Goal: Task Accomplishment & Management: Use online tool/utility

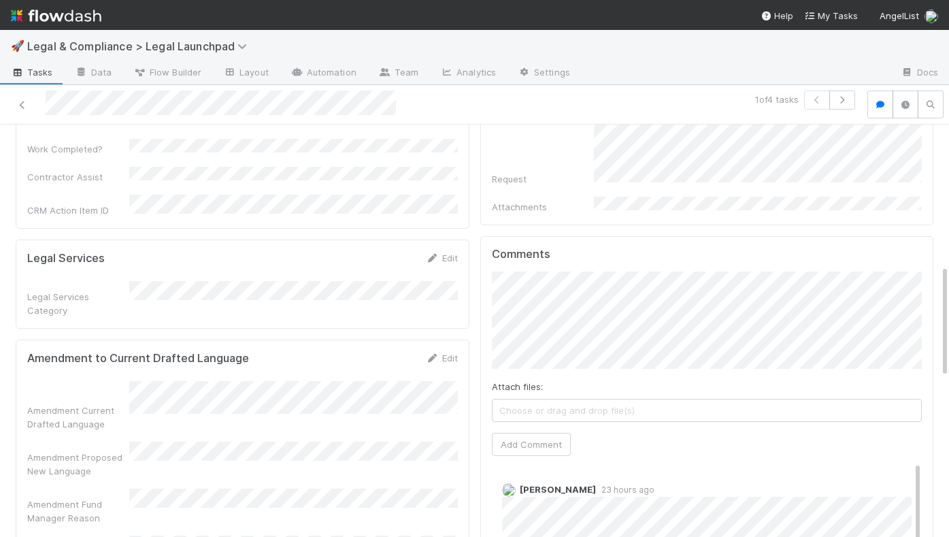
scroll to position [514, 0]
click at [44, 6] on img at bounding box center [56, 15] width 90 height 23
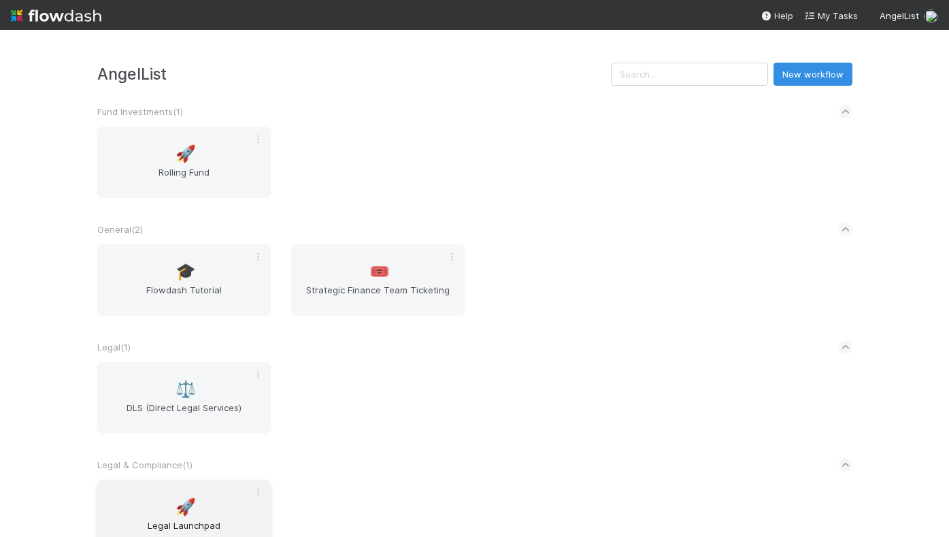
click at [196, 498] on div "🚀 Legal Launchpad" at bounding box center [183, 515] width 173 height 71
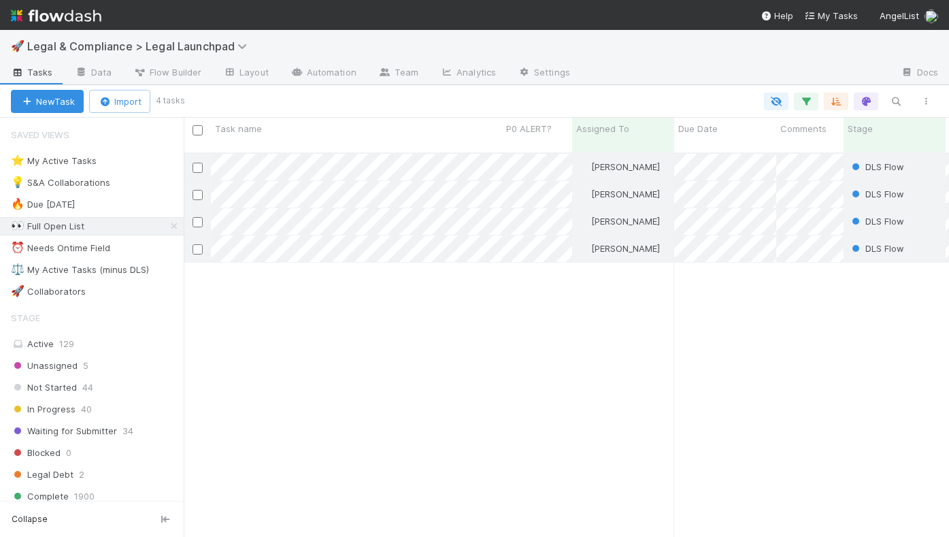
scroll to position [385, 755]
click at [67, 160] on div "⭐ My Active Tasks" at bounding box center [54, 160] width 86 height 17
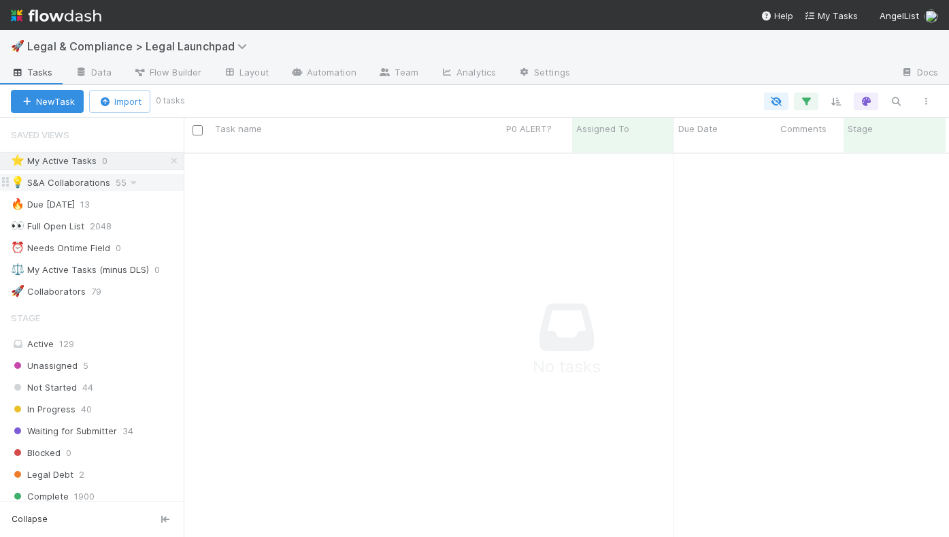
scroll to position [375, 755]
click at [65, 179] on div "💡 S&A Collaborations" at bounding box center [60, 182] width 99 height 17
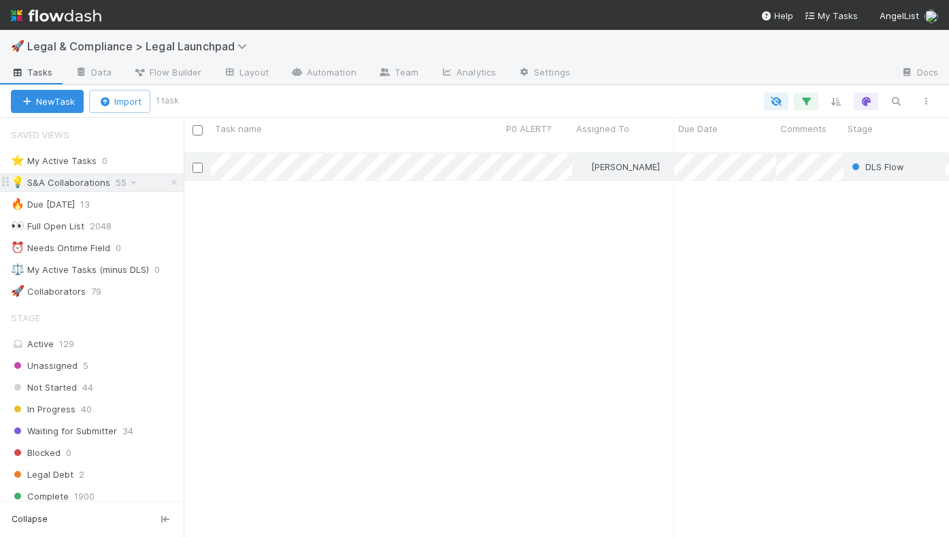
scroll to position [385, 755]
click at [49, 229] on div "👀 Full Open List" at bounding box center [47, 226] width 73 height 17
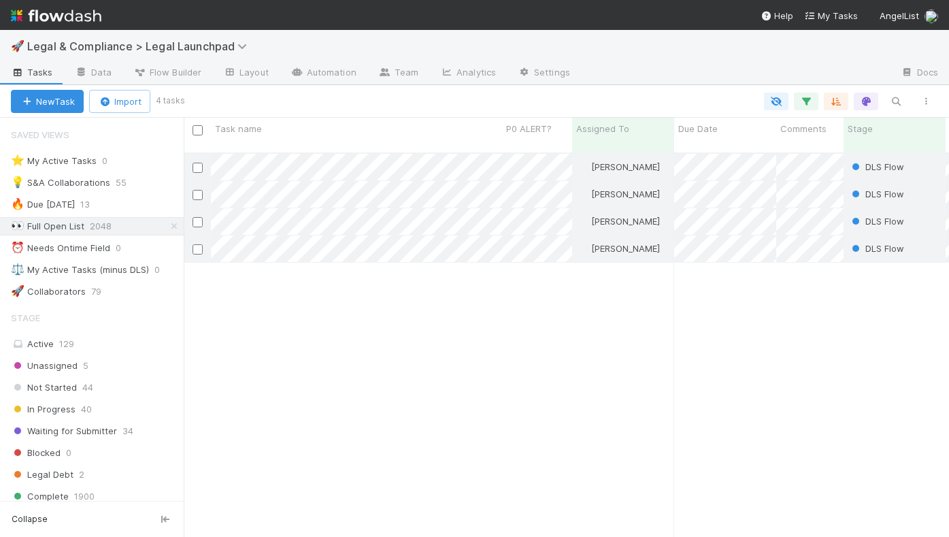
scroll to position [385, 755]
click at [71, 16] on img at bounding box center [56, 15] width 90 height 23
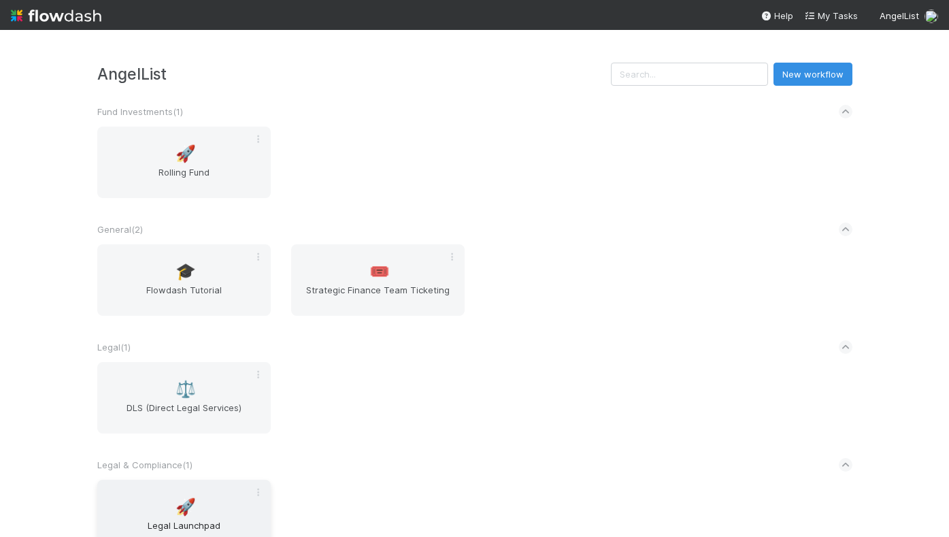
click at [182, 512] on span "🚀" at bounding box center [185, 507] width 20 height 18
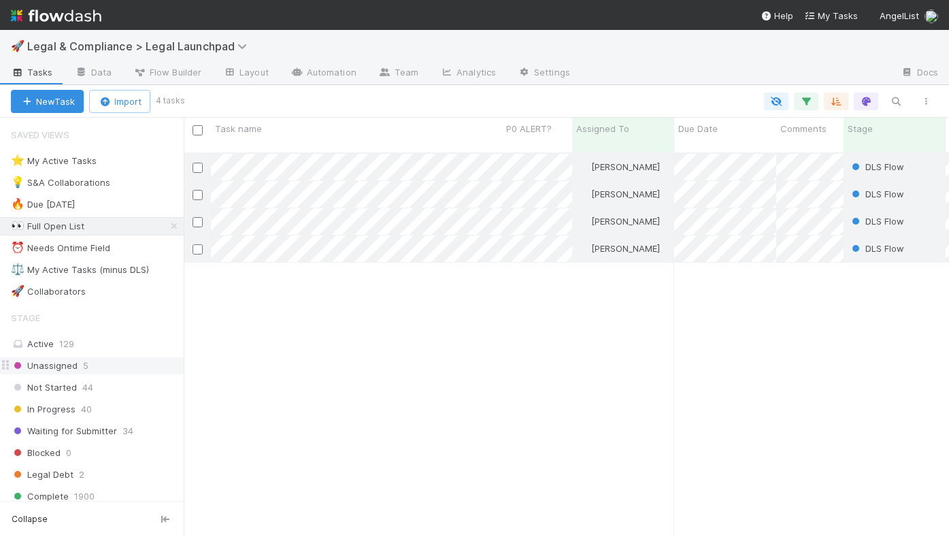
scroll to position [385, 755]
click at [61, 405] on span "In Progress" at bounding box center [43, 409] width 65 height 17
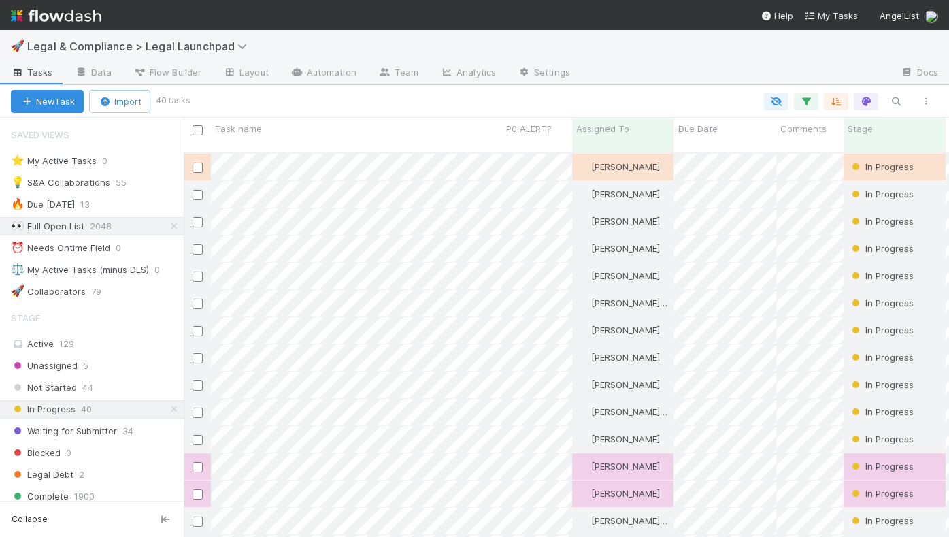
scroll to position [385, 755]
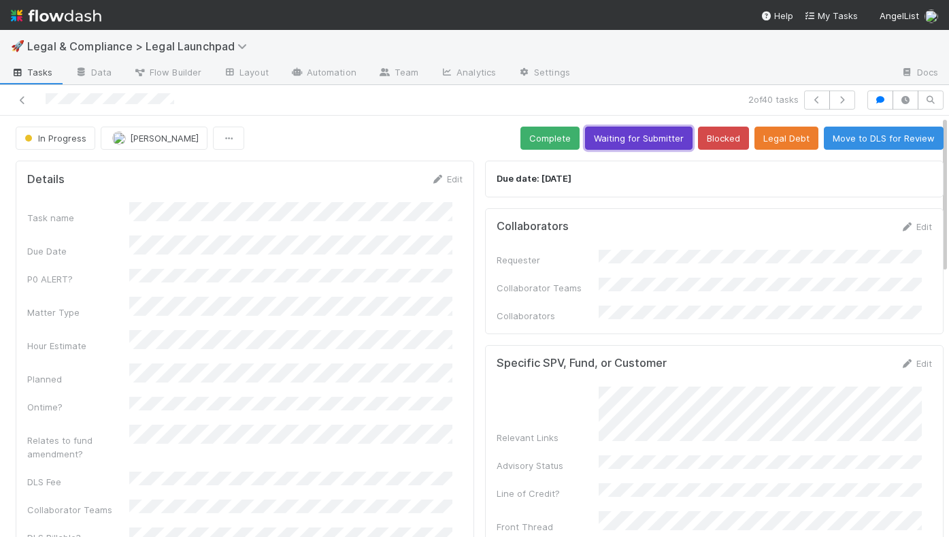
click at [652, 136] on button "Waiting for Submitter" at bounding box center [638, 138] width 107 height 23
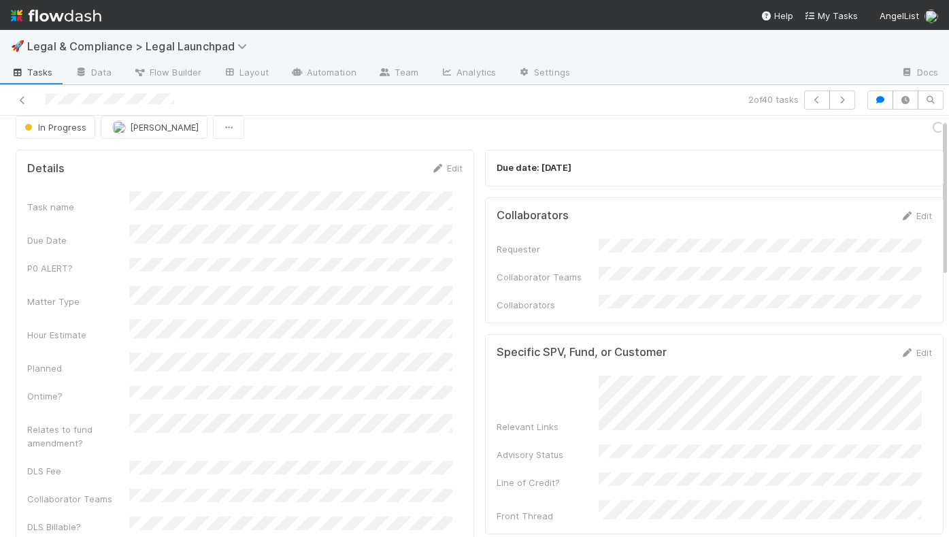
scroll to position [12, 0]
click at [447, 162] on link "Edit" at bounding box center [447, 166] width 32 height 11
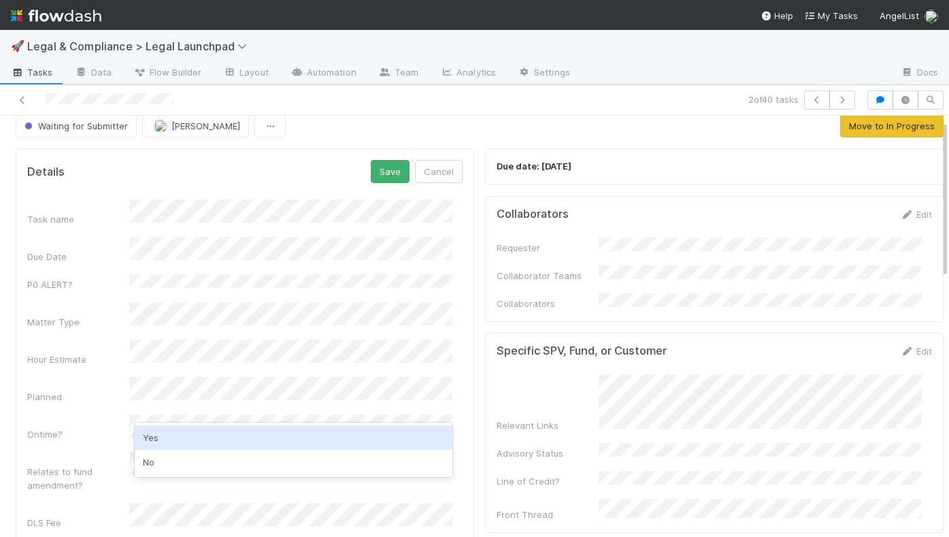
click at [297, 436] on div "Yes" at bounding box center [294, 437] width 318 height 24
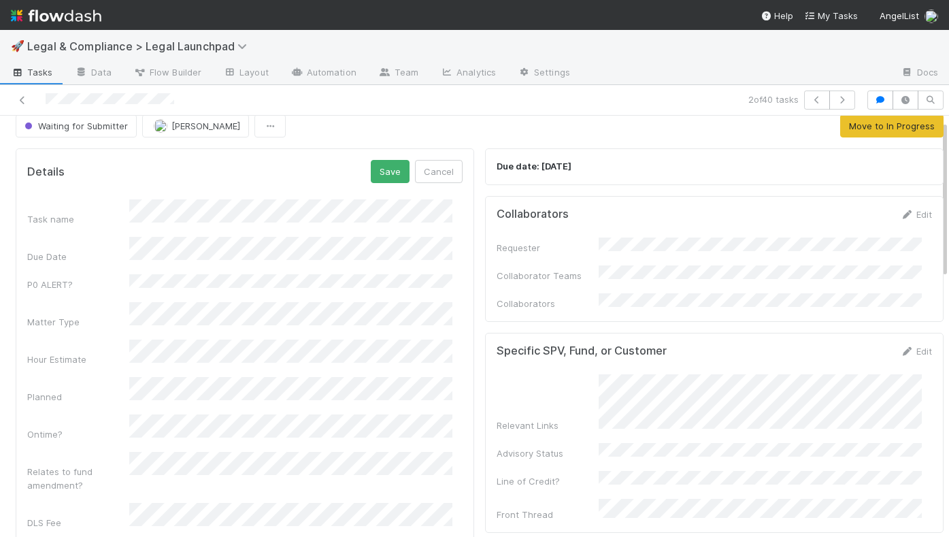
click at [65, 339] on div "Hour Estimate" at bounding box center [244, 352] width 435 height 27
click at [237, 168] on div "Details Save Cancel" at bounding box center [244, 171] width 435 height 23
click at [375, 167] on button "Save" at bounding box center [390, 171] width 39 height 23
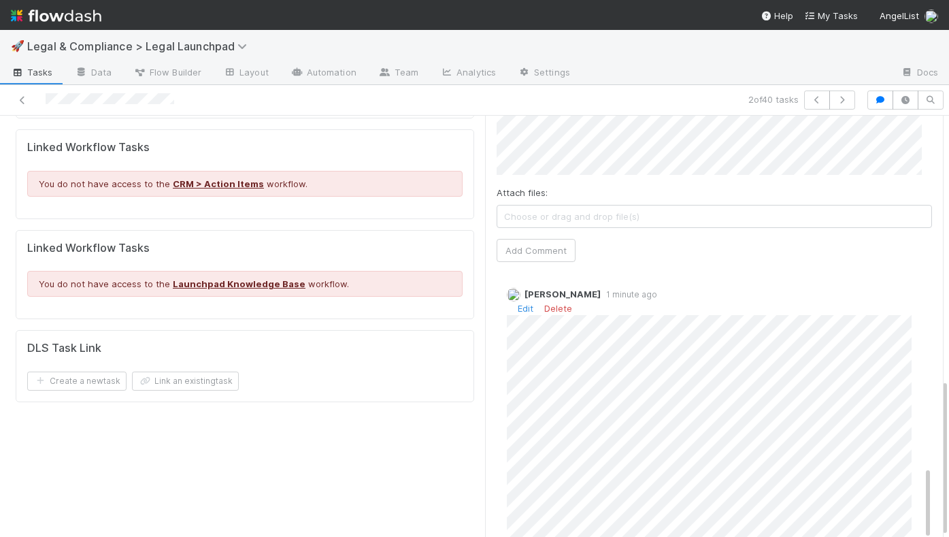
scroll to position [0, 0]
